Goal: Find specific page/section: Find specific page/section

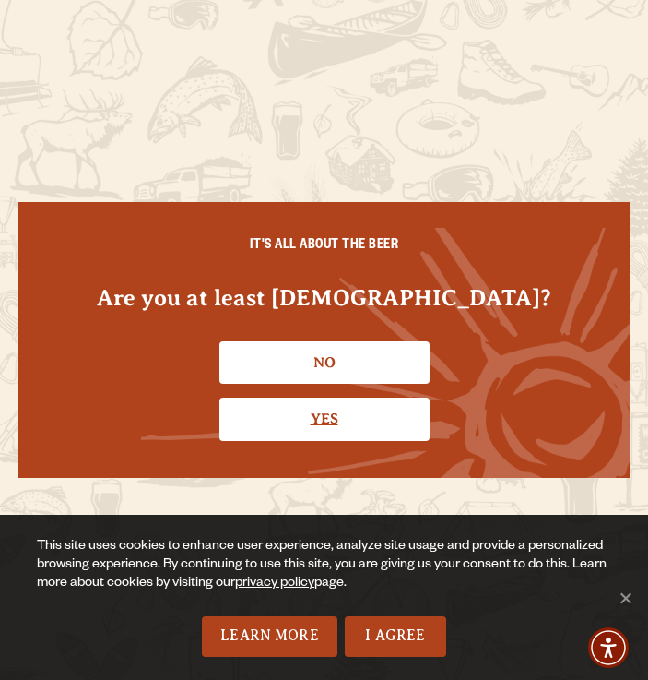
click at [290, 403] on link "Yes" at bounding box center [325, 419] width 210 height 42
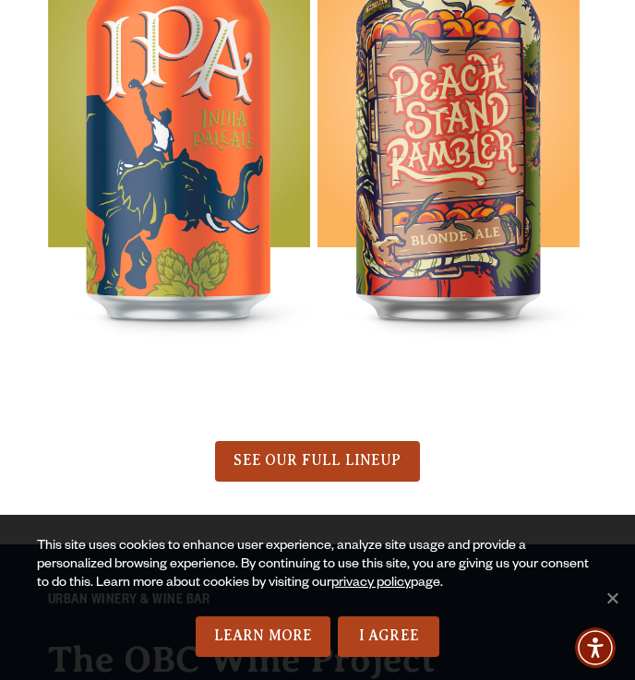
scroll to position [1339, 0]
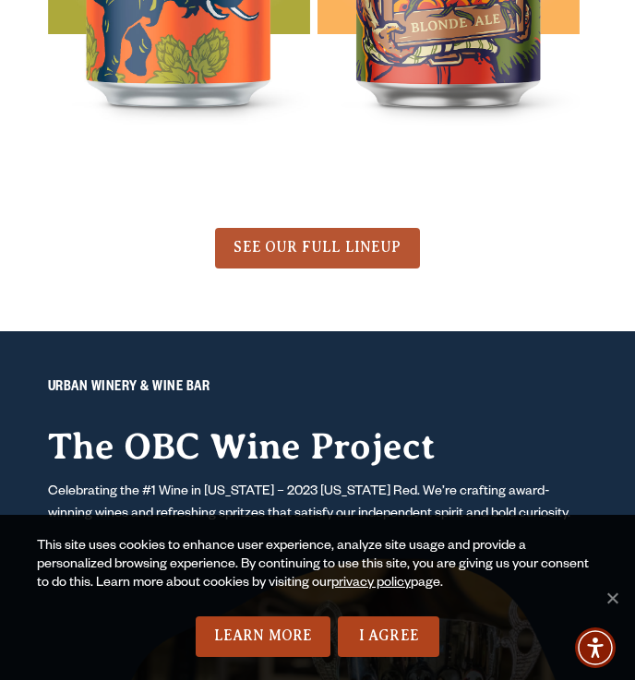
click at [349, 259] on link "SEE OUR FULL LINEUP" at bounding box center [317, 248] width 204 height 41
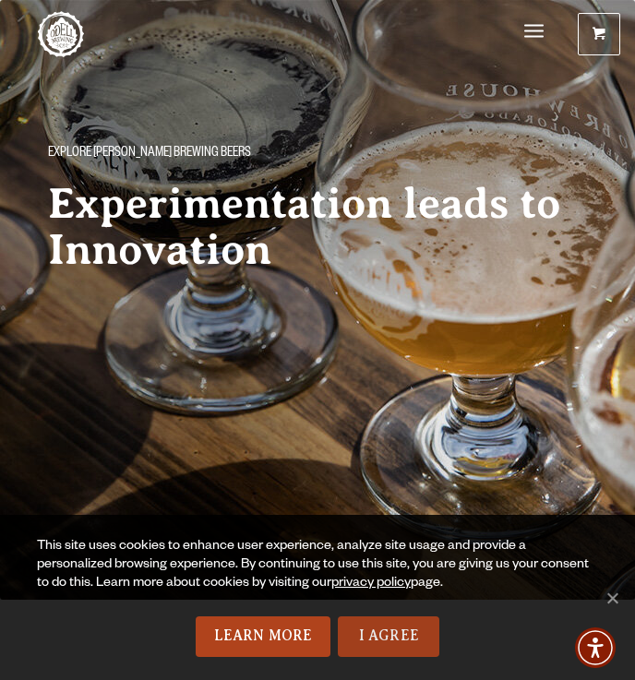
click at [368, 635] on link "I Agree" at bounding box center [388, 636] width 101 height 41
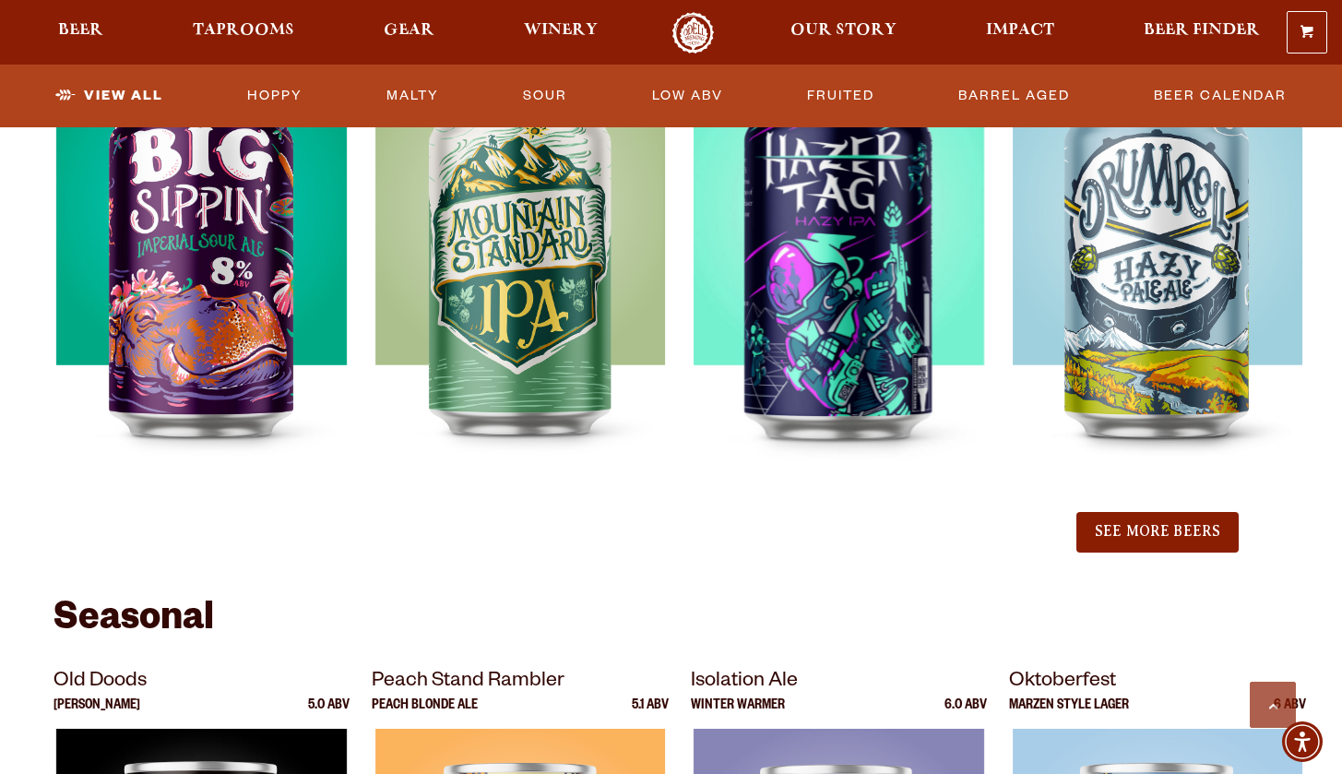
scroll to position [884, 0]
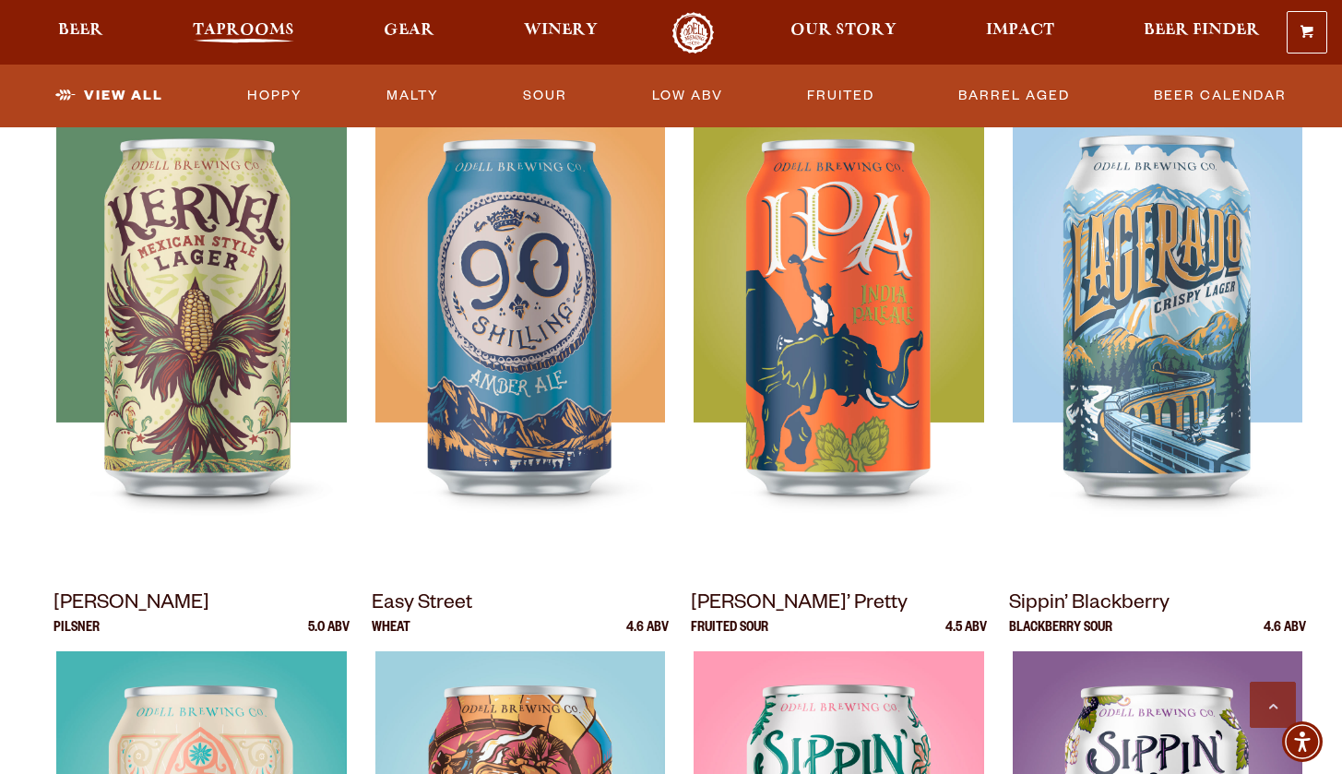
click at [233, 30] on span "Taprooms" at bounding box center [243, 30] width 101 height 15
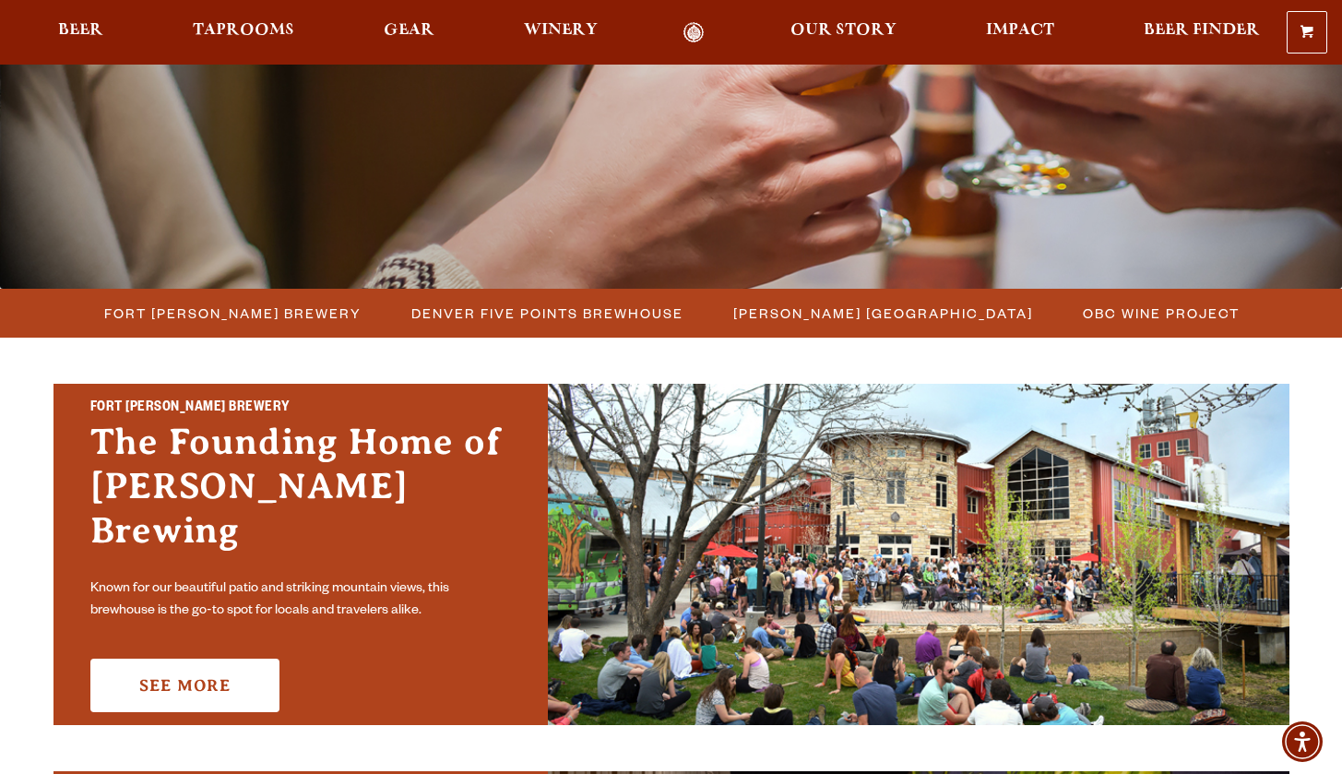
scroll to position [449, 0]
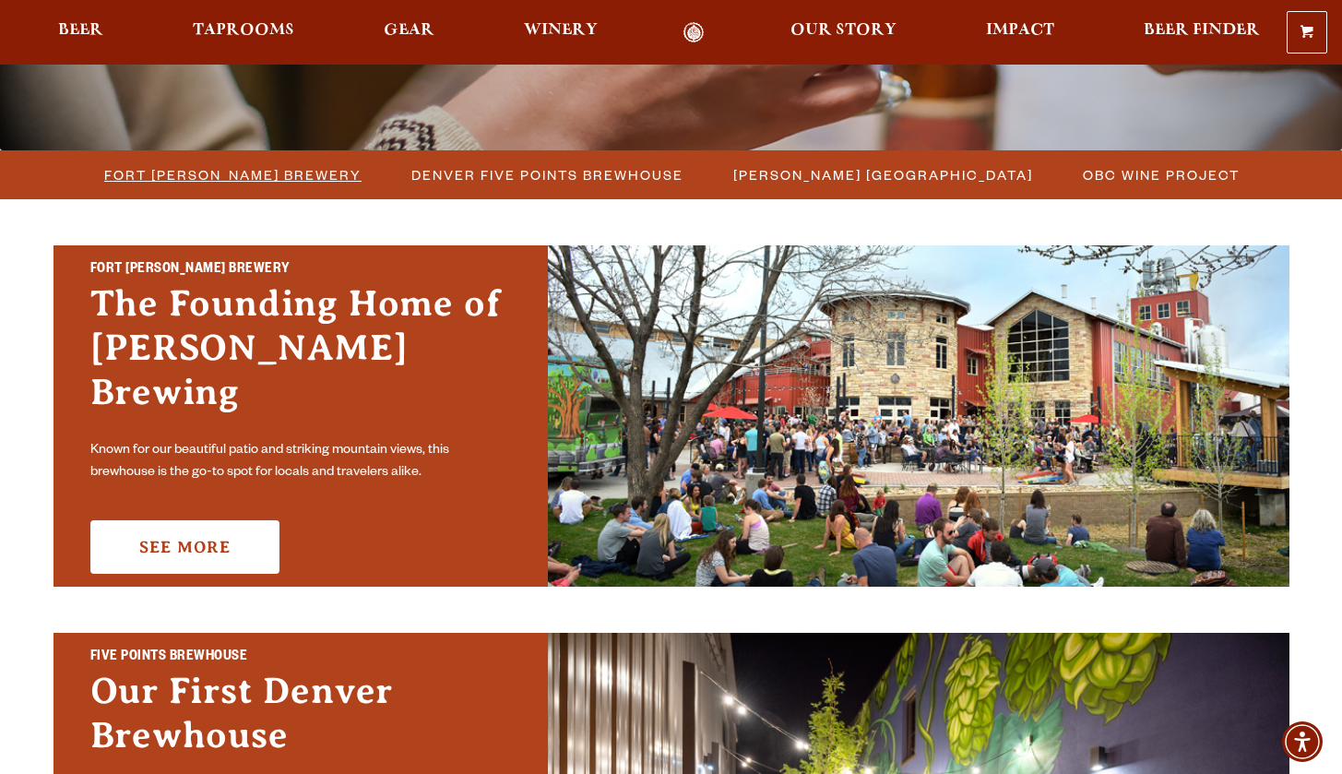
click at [283, 180] on span "Fort [PERSON_NAME] Brewery" at bounding box center [232, 174] width 257 height 27
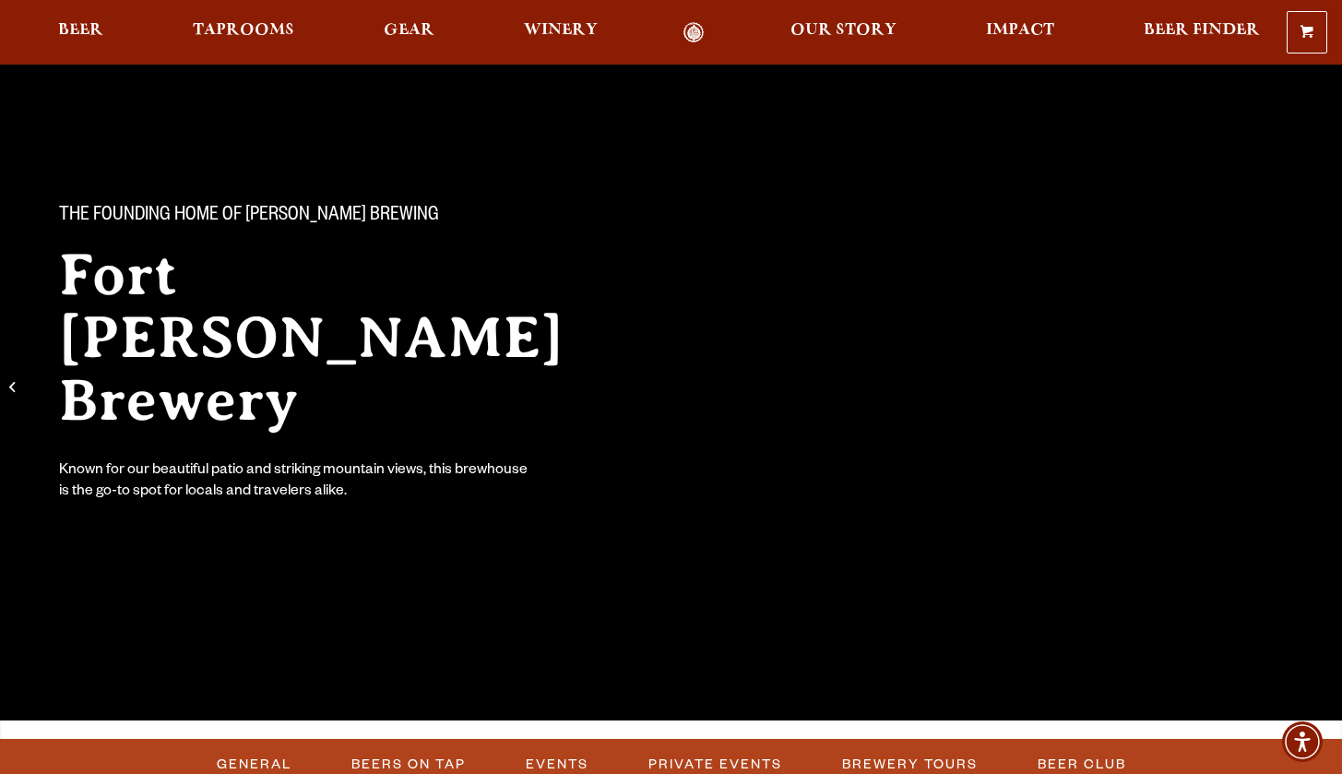
scroll to position [448, 0]
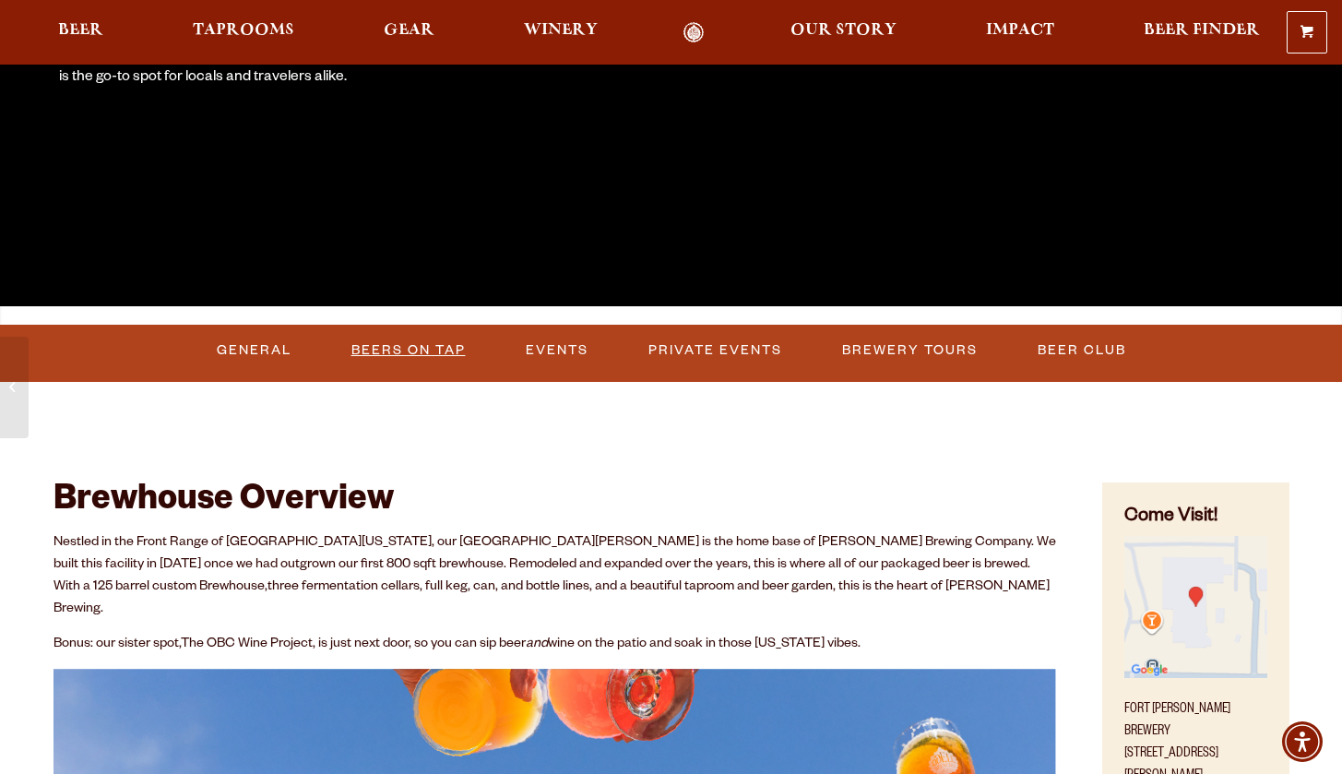
click at [396, 355] on link "Beers on Tap" at bounding box center [408, 350] width 129 height 42
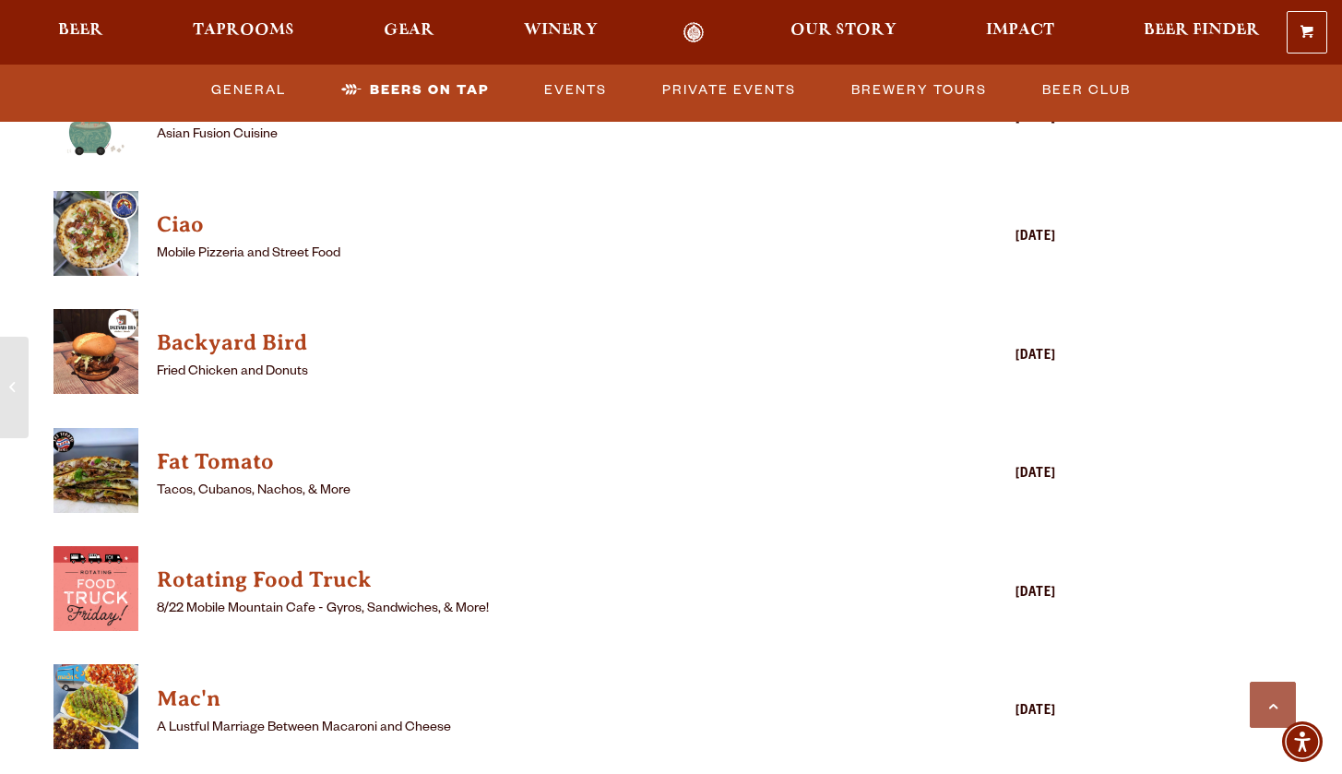
scroll to position [4566, 0]
